Goal: Information Seeking & Learning: Learn about a topic

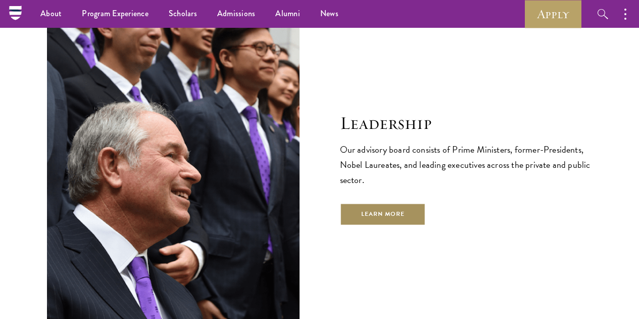
scroll to position [3370, 0]
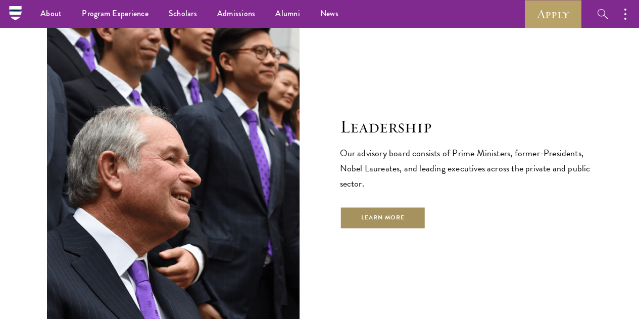
click at [393, 206] on link "Learn More" at bounding box center [383, 217] width 86 height 23
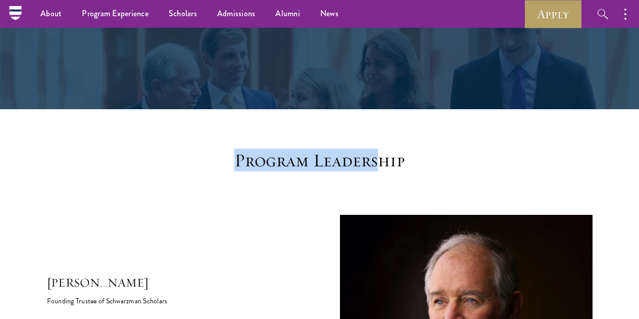
drag, startPoint x: 0, startPoint y: 0, endPoint x: 355, endPoint y: -47, distance: 358.0
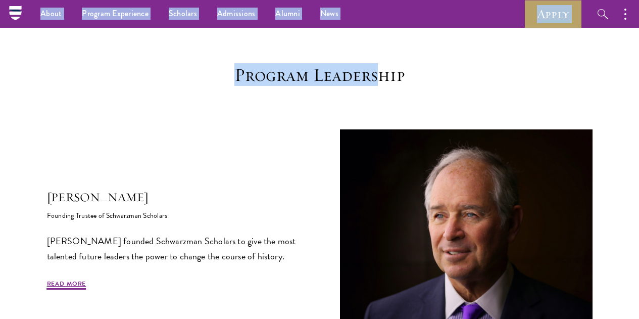
scroll to position [234, 0]
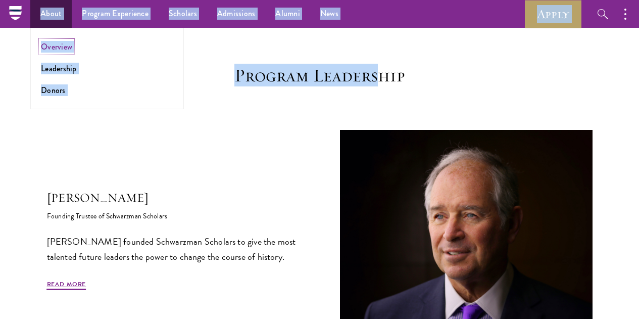
click at [59, 46] on link "Overview" at bounding box center [56, 47] width 31 height 12
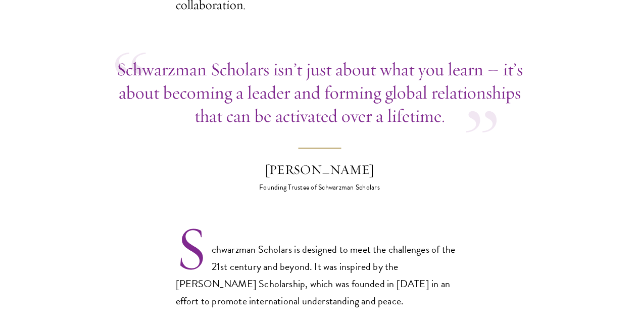
scroll to position [462, 0]
